Goal: Browse casually

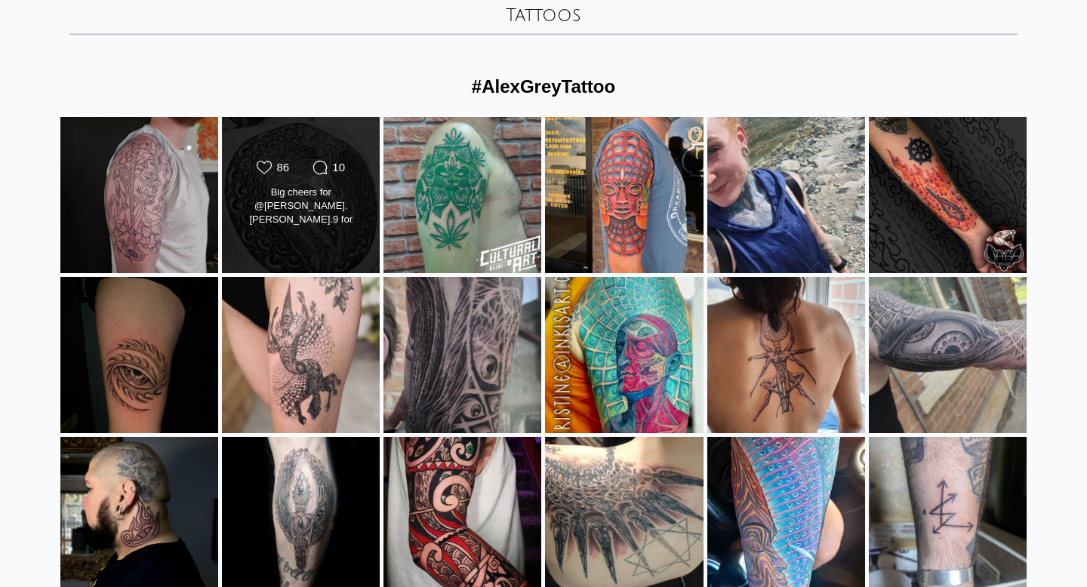
scroll to position [104, 0]
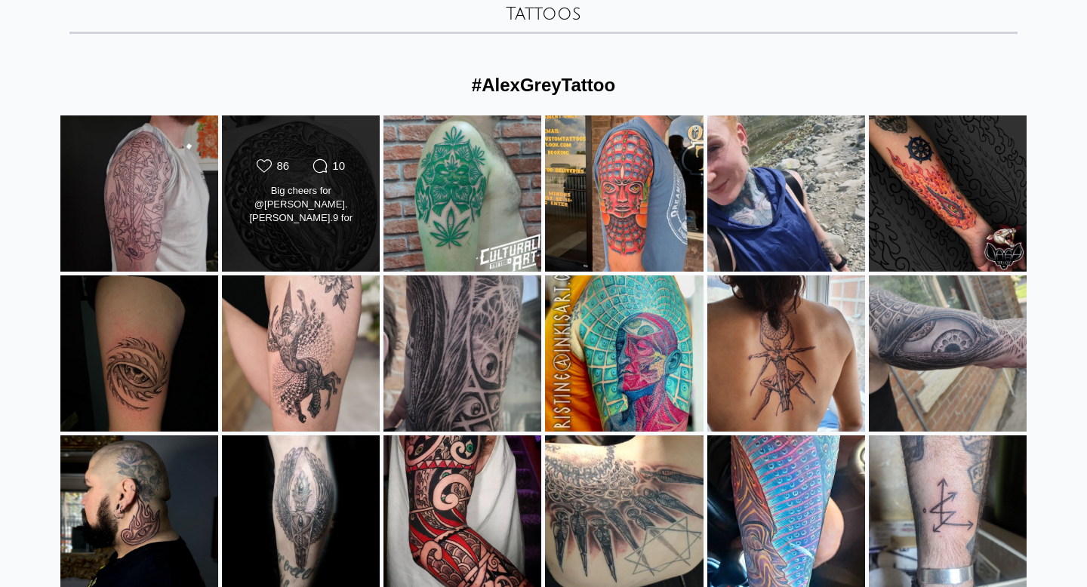
click at [323, 220] on div "Big cheers for @[PERSON_NAME].[PERSON_NAME].9 for sorting through both sessions…" at bounding box center [301, 205] width 128 height 42
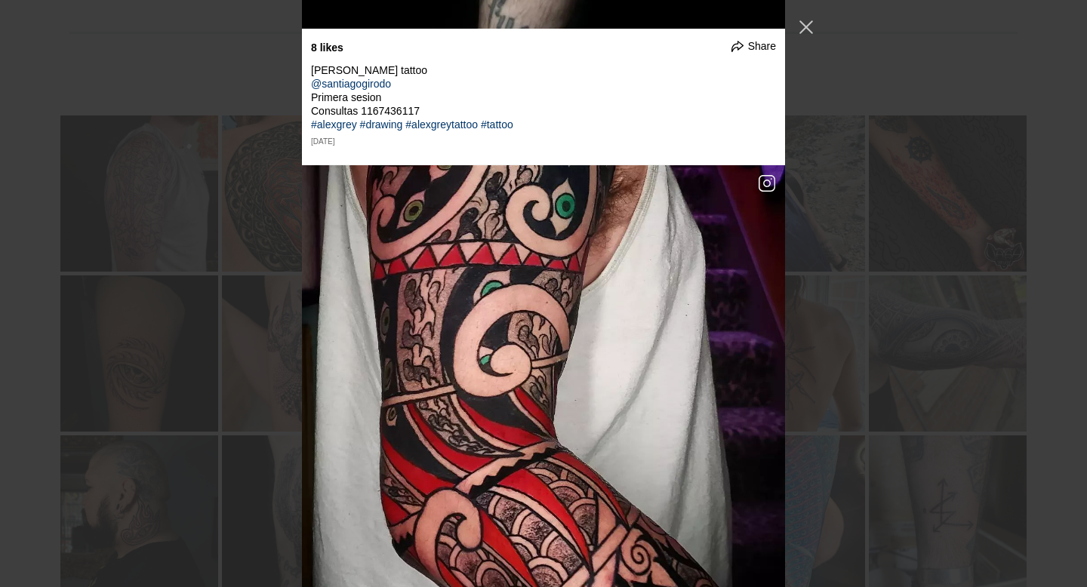
scroll to position [9011, 0]
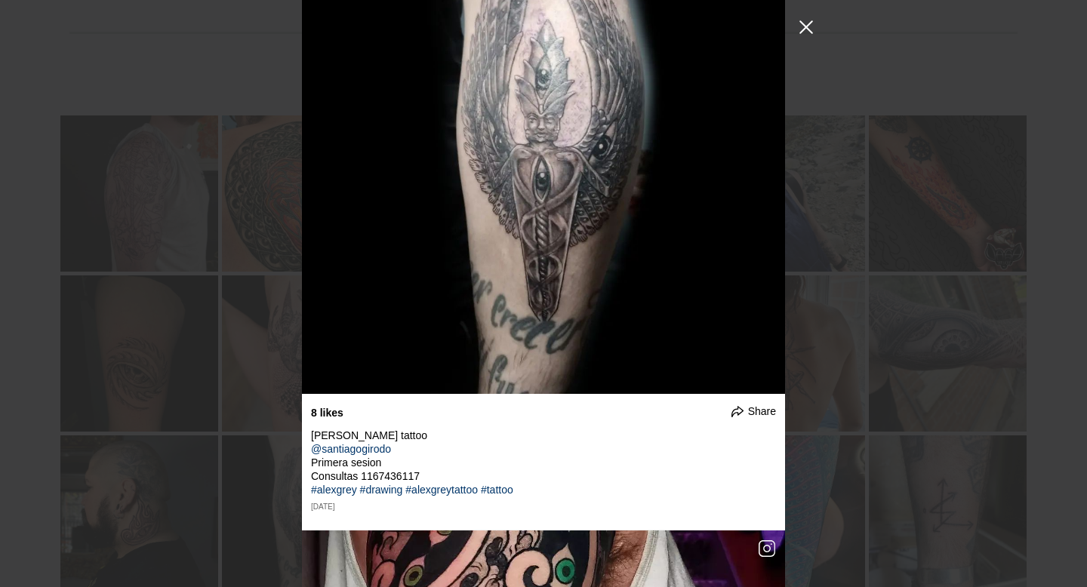
click at [806, 25] on button "Close Instagram Feed Popup" at bounding box center [806, 27] width 24 height 24
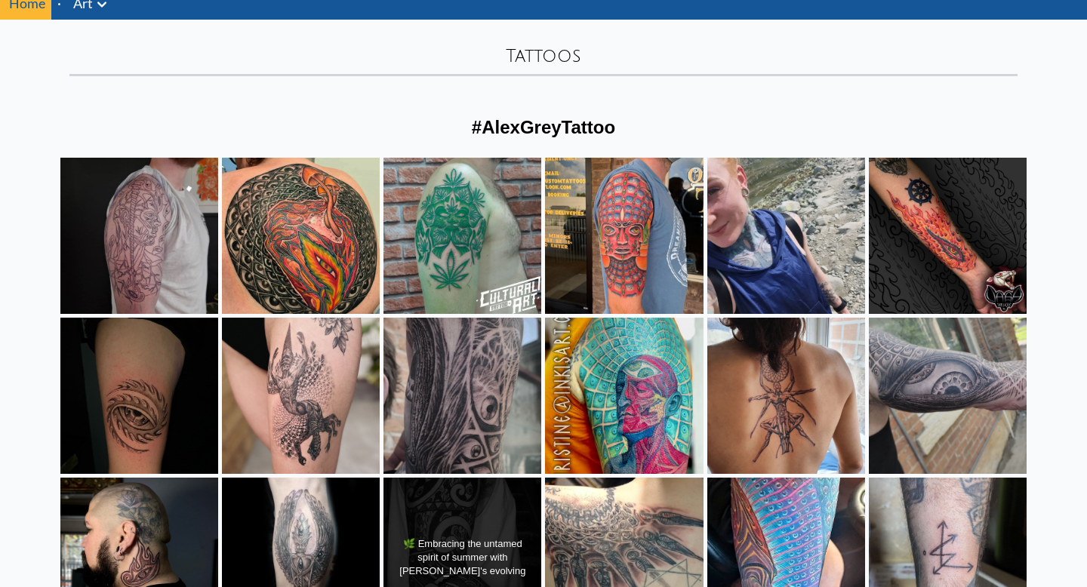
scroll to position [67, 0]
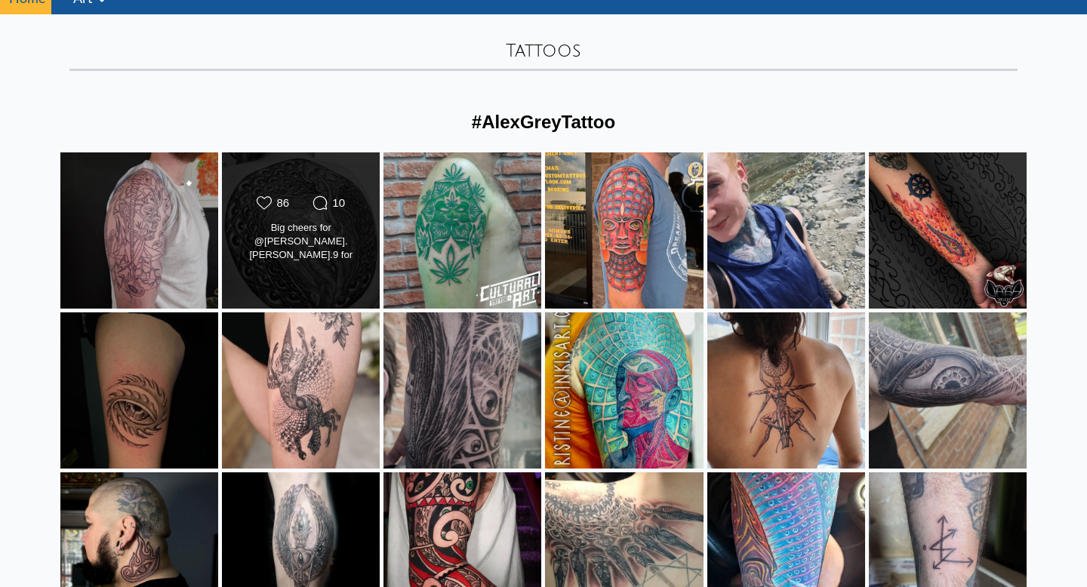
click at [289, 264] on div "Likes Count 86 Comments Count 10 Big cheers for @[PERSON_NAME].[PERSON_NAME].9 …" at bounding box center [301, 231] width 128 height 71
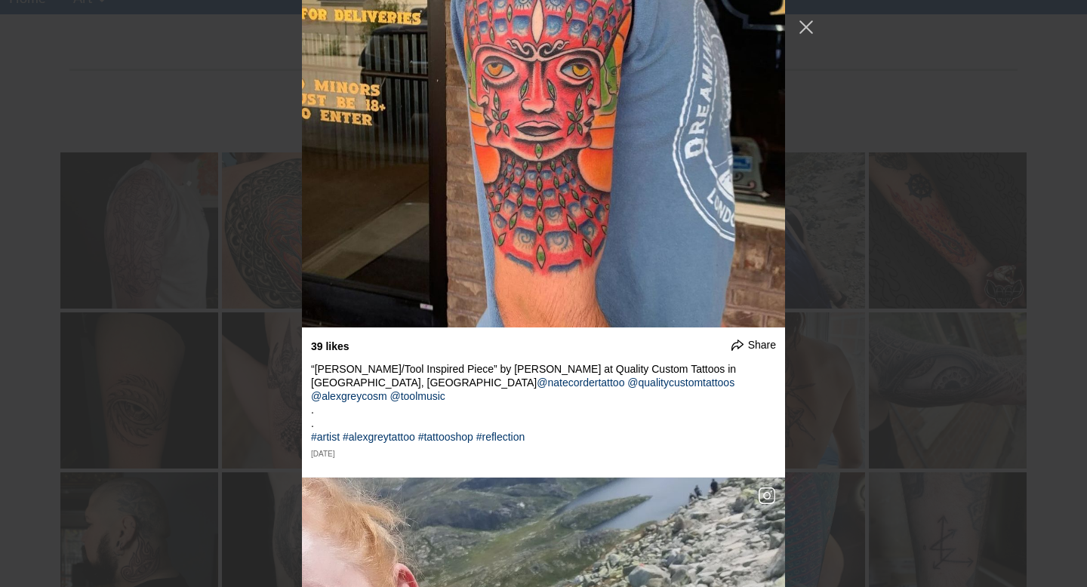
scroll to position [1811, 0]
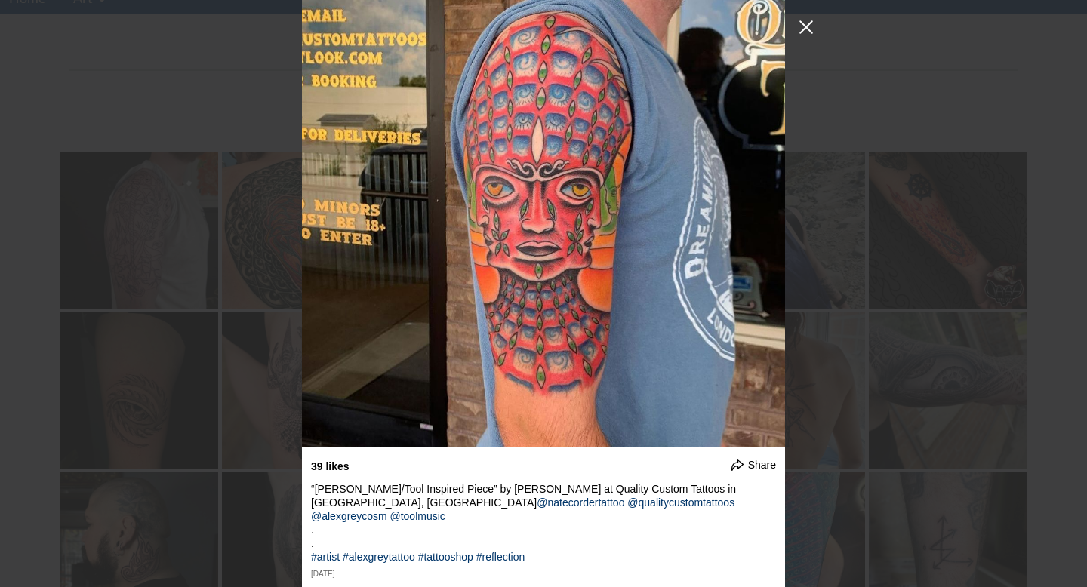
click at [803, 29] on button "Close Instagram Feed Popup" at bounding box center [806, 27] width 24 height 24
